Goal: Task Accomplishment & Management: Manage account settings

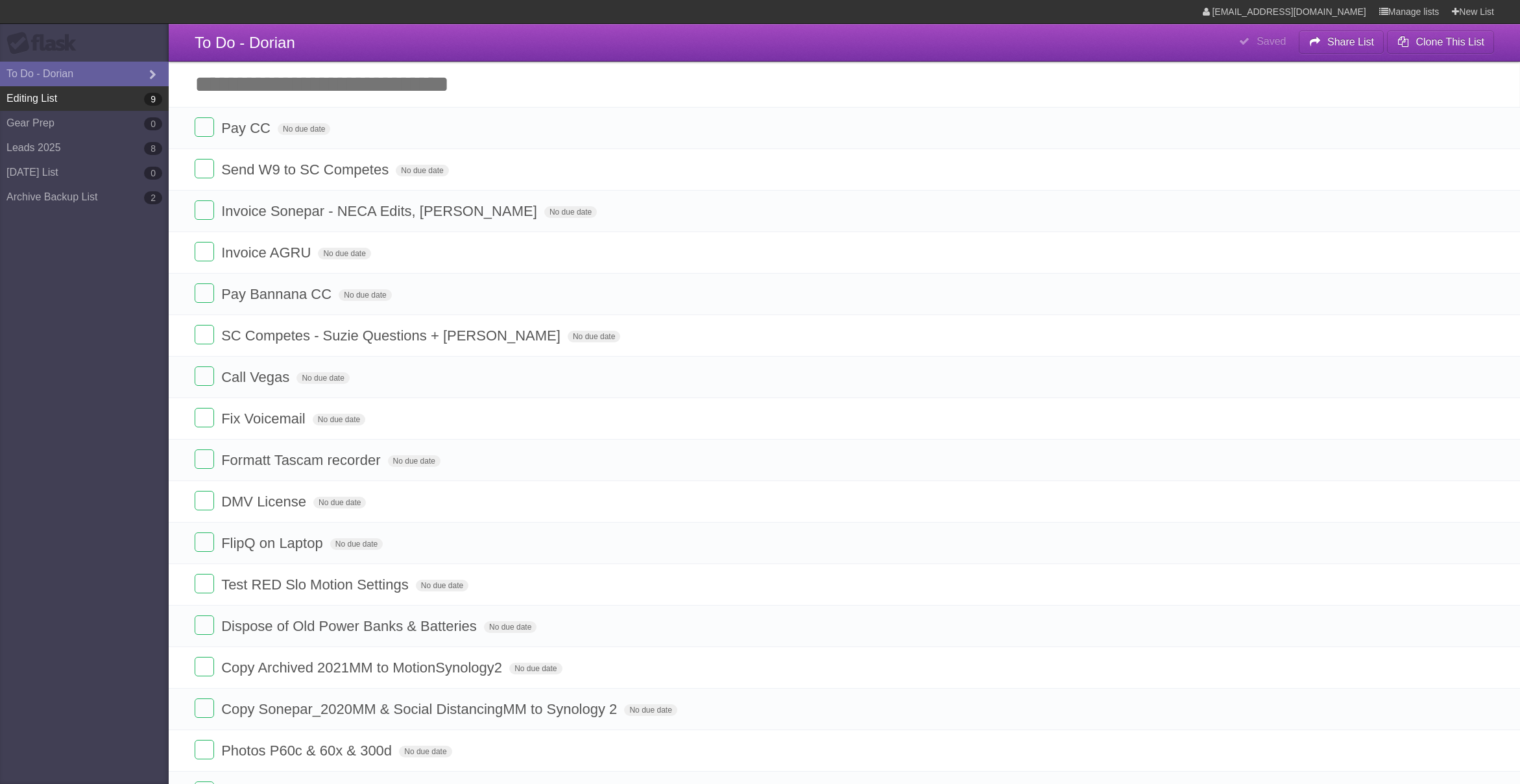
click at [94, 98] on link "Editing List 9" at bounding box center [84, 98] width 169 height 24
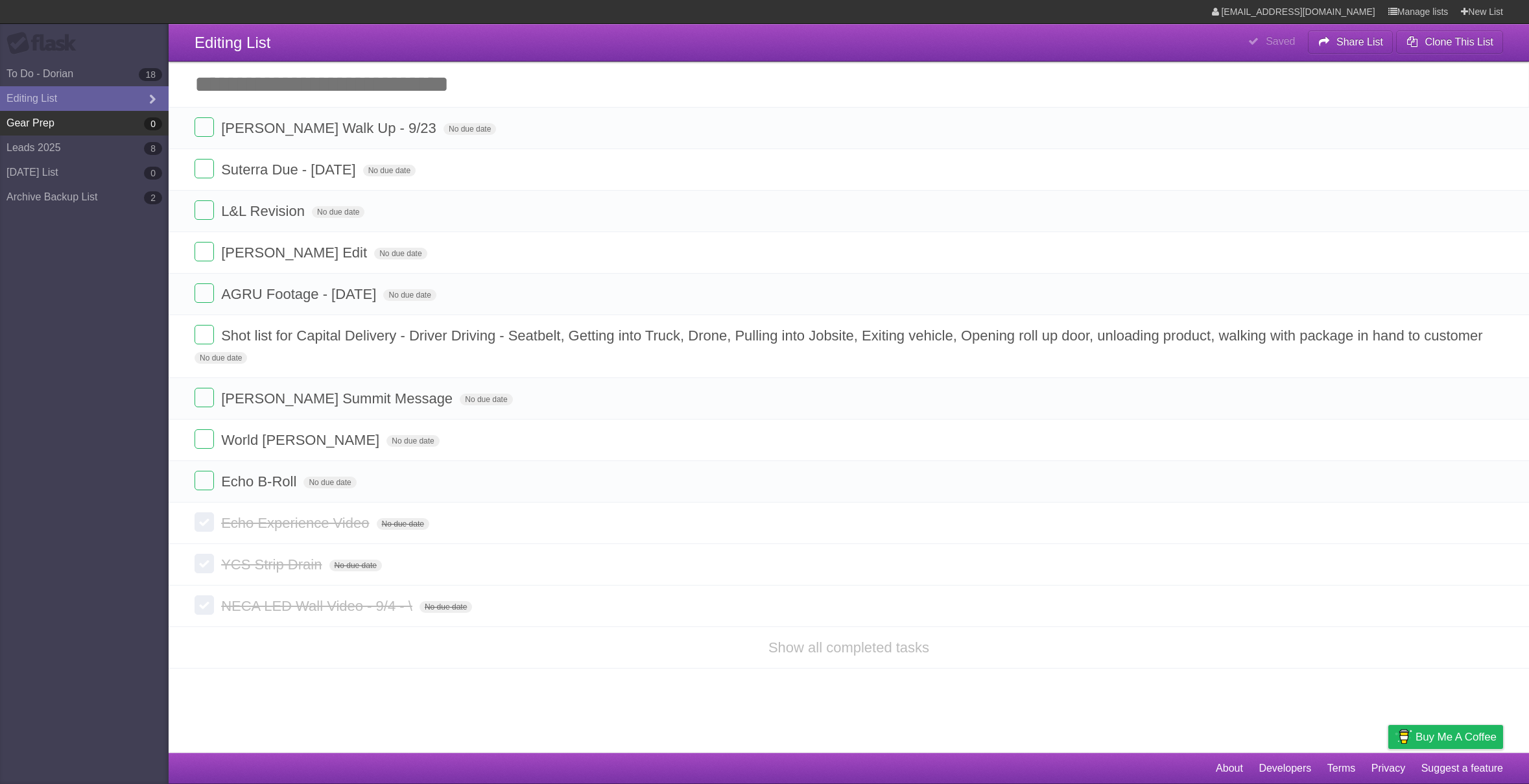
click at [60, 126] on link "Gear Prep 0" at bounding box center [84, 123] width 169 height 24
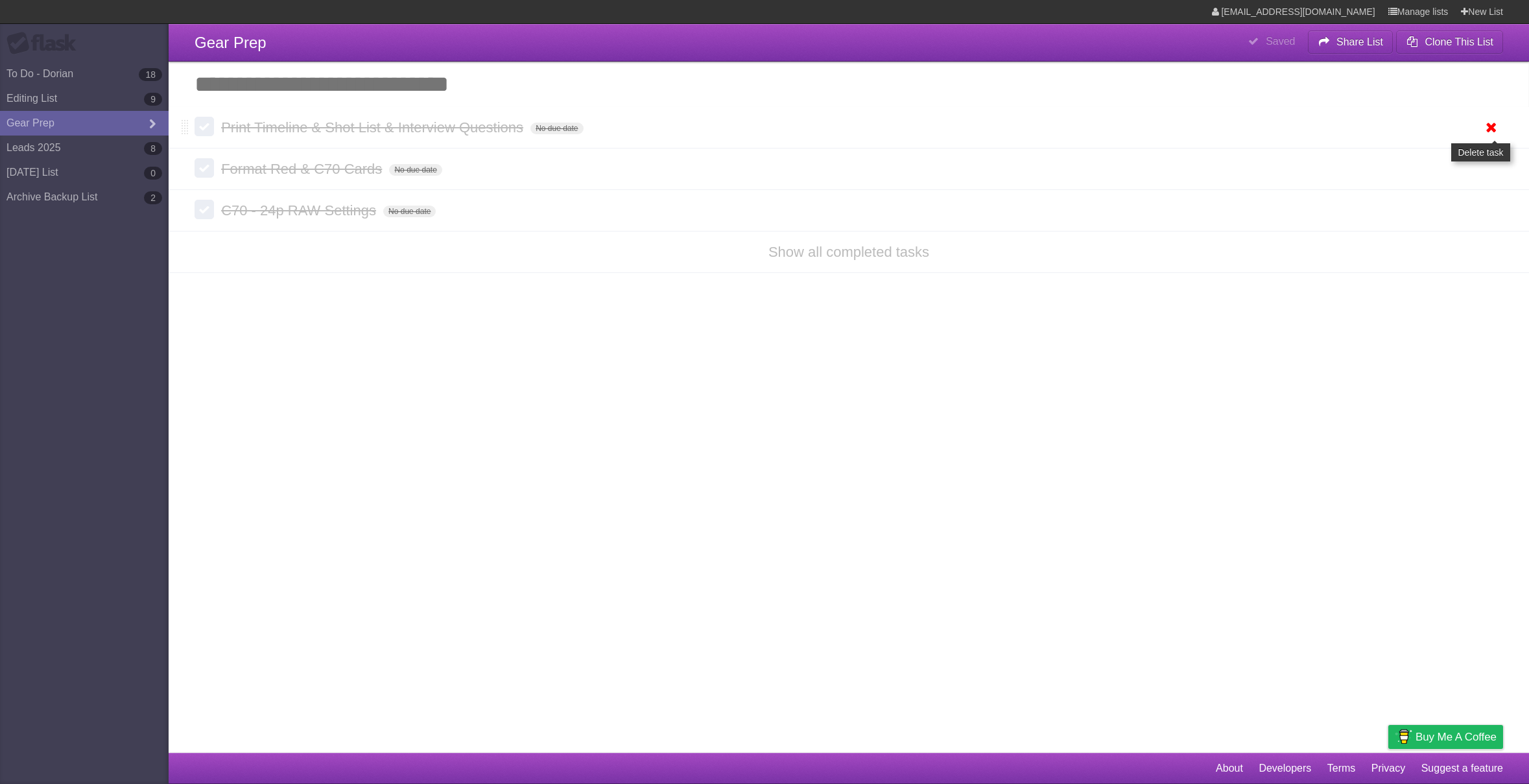
click at [1491, 133] on icon at bounding box center [1492, 127] width 18 height 22
click at [1492, 130] on icon at bounding box center [1492, 127] width 18 height 22
click at [1491, 132] on icon at bounding box center [1492, 127] width 18 height 22
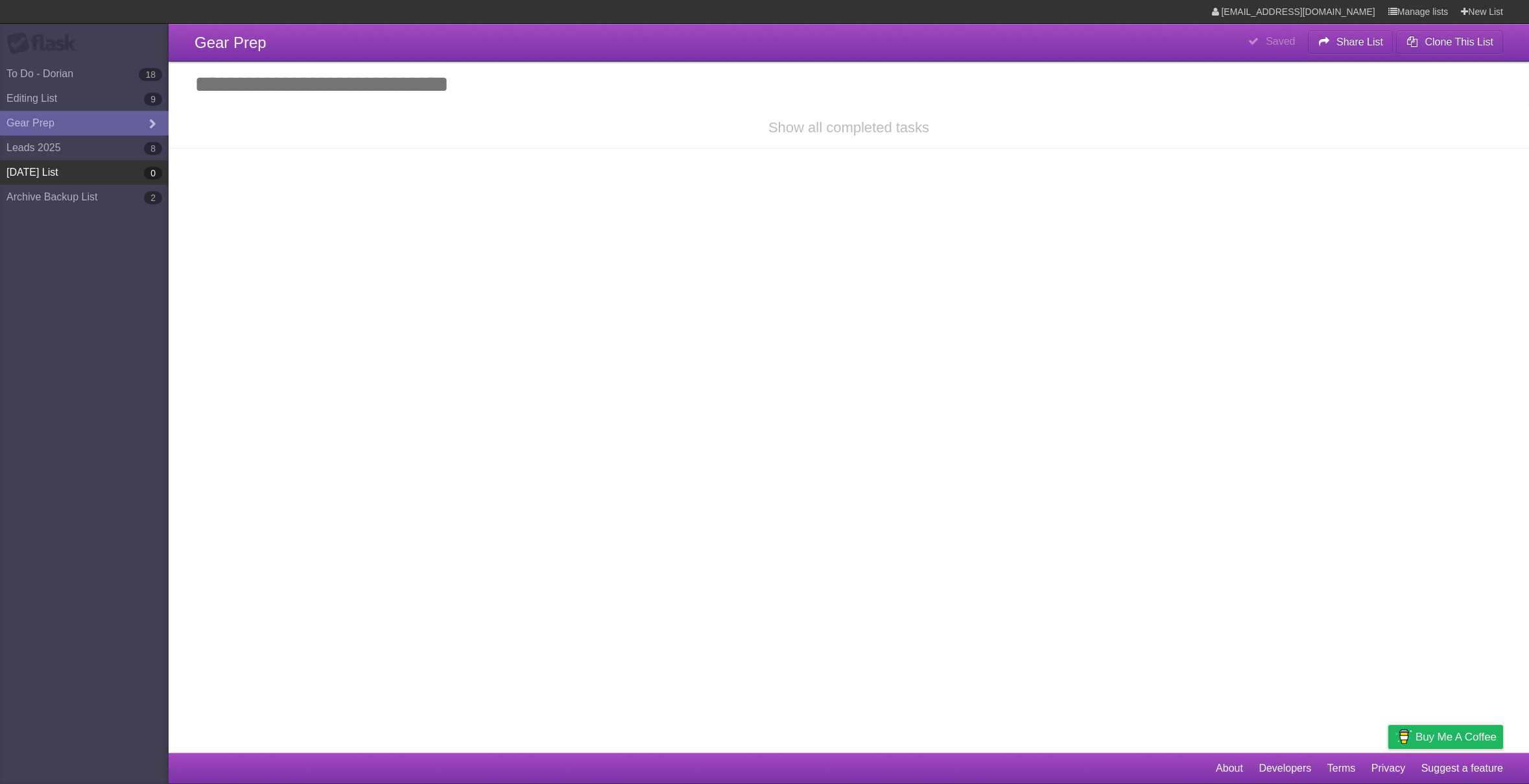
click at [93, 176] on link "[DATE] List 0" at bounding box center [84, 172] width 169 height 24
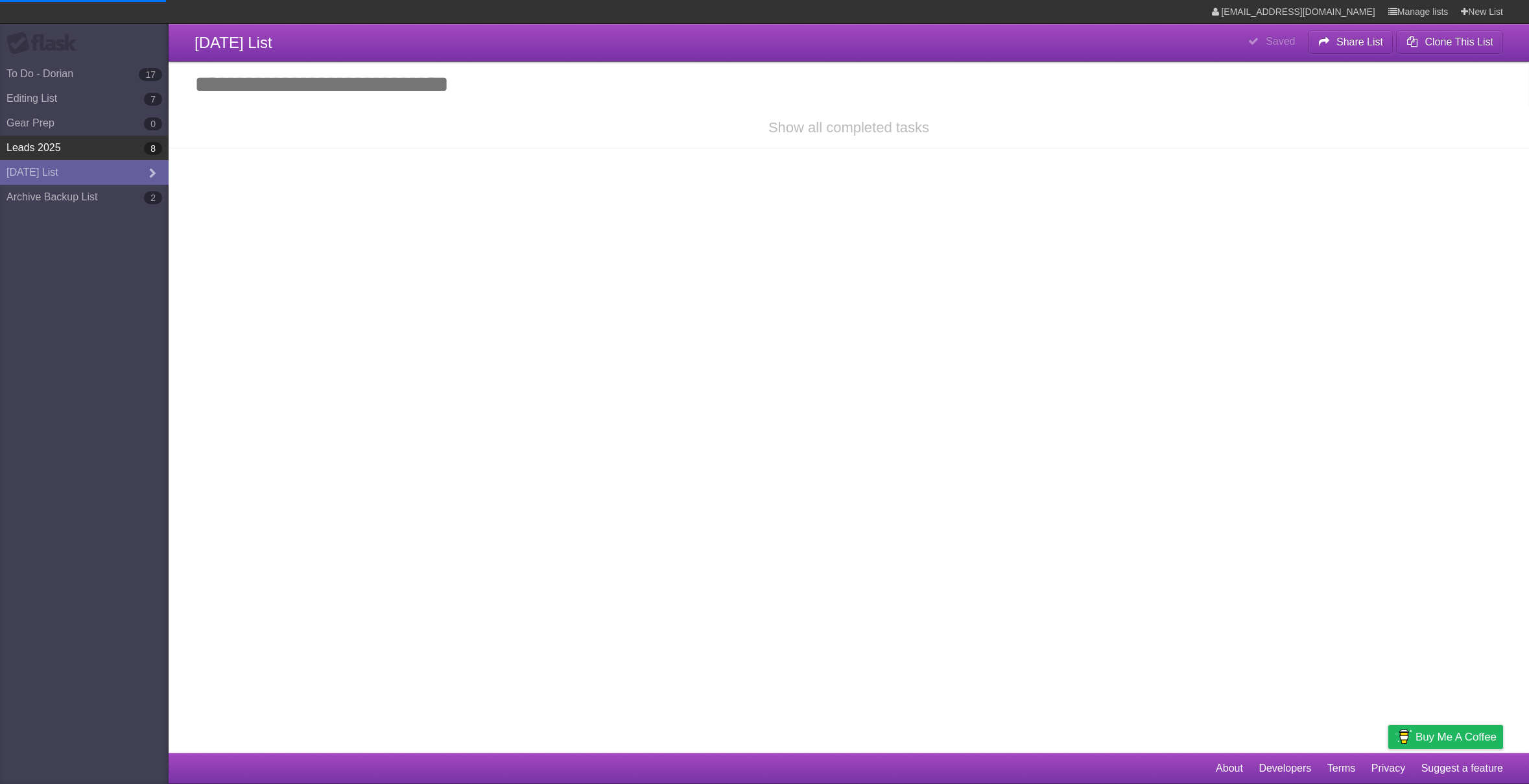
click at [100, 153] on link "Leads 2025 8" at bounding box center [84, 147] width 169 height 24
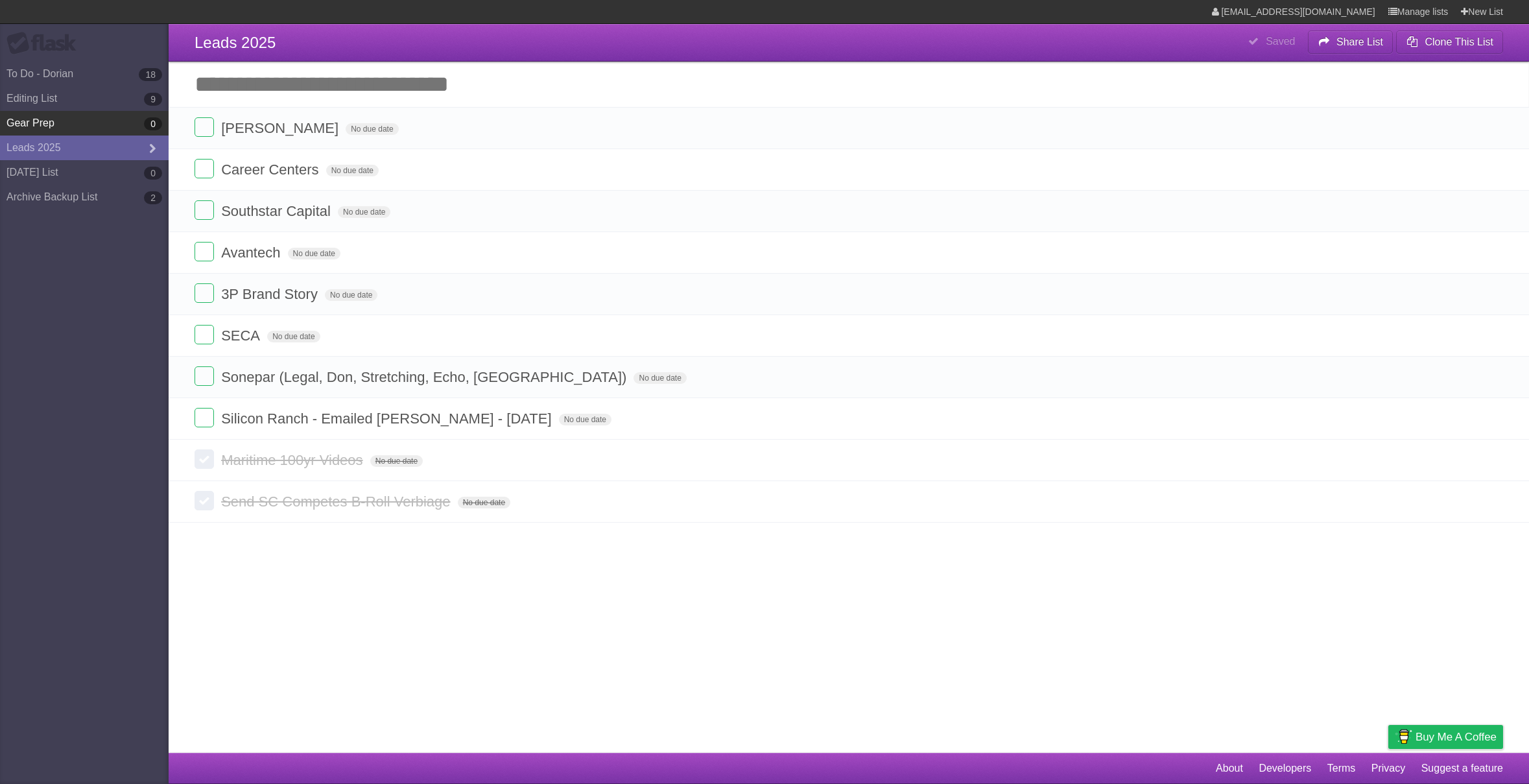
click at [88, 126] on link "Gear Prep 0" at bounding box center [84, 123] width 169 height 24
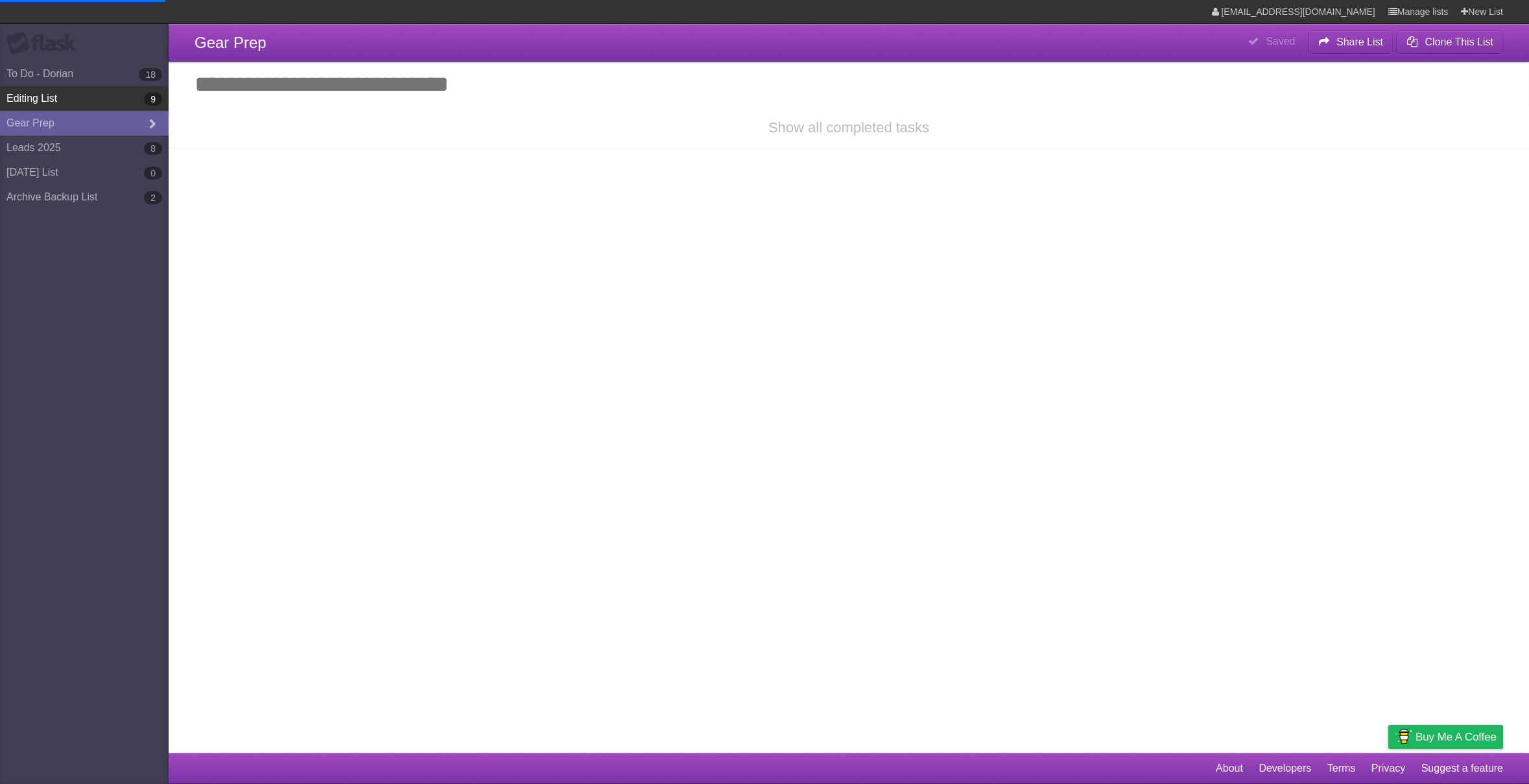
click at [88, 106] on link "Editing List 9" at bounding box center [84, 98] width 169 height 24
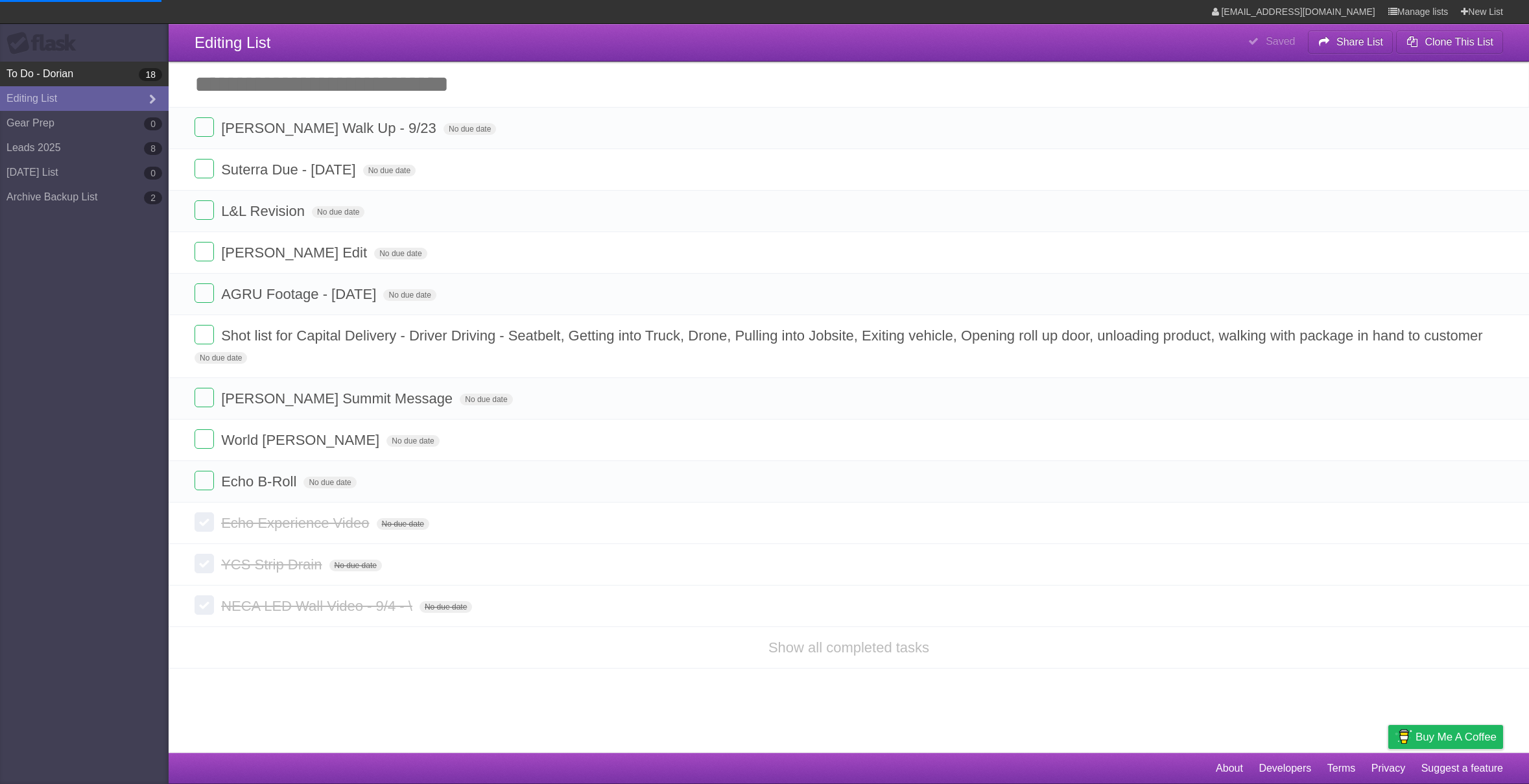
click at [71, 77] on link "To Do - Dorian 18" at bounding box center [84, 73] width 169 height 24
